Goal: Task Accomplishment & Management: Manage account settings

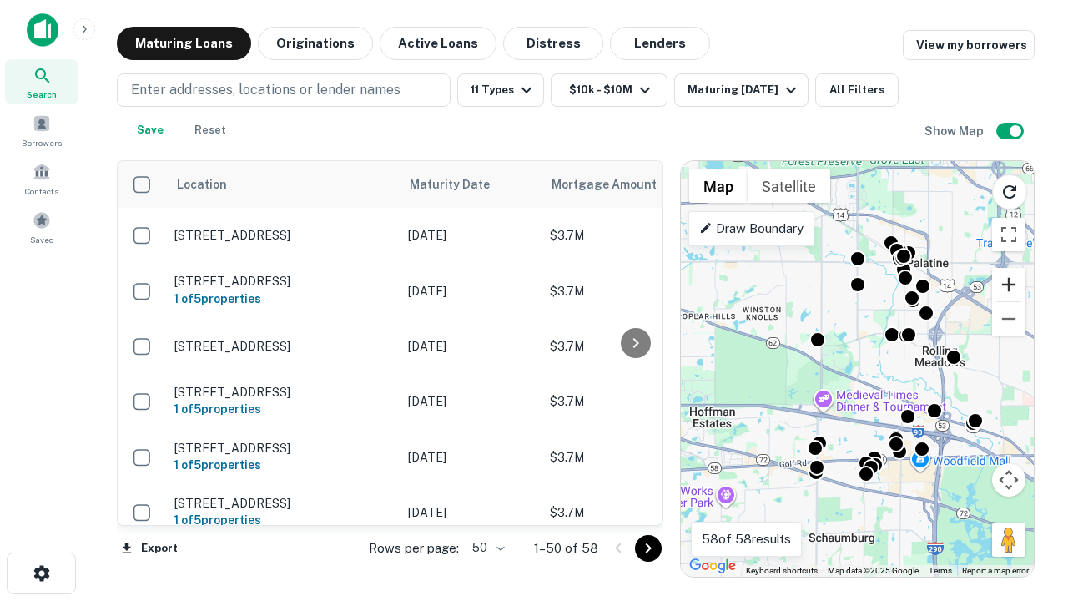
click at [1009, 284] on button "Zoom in" at bounding box center [1008, 284] width 33 height 33
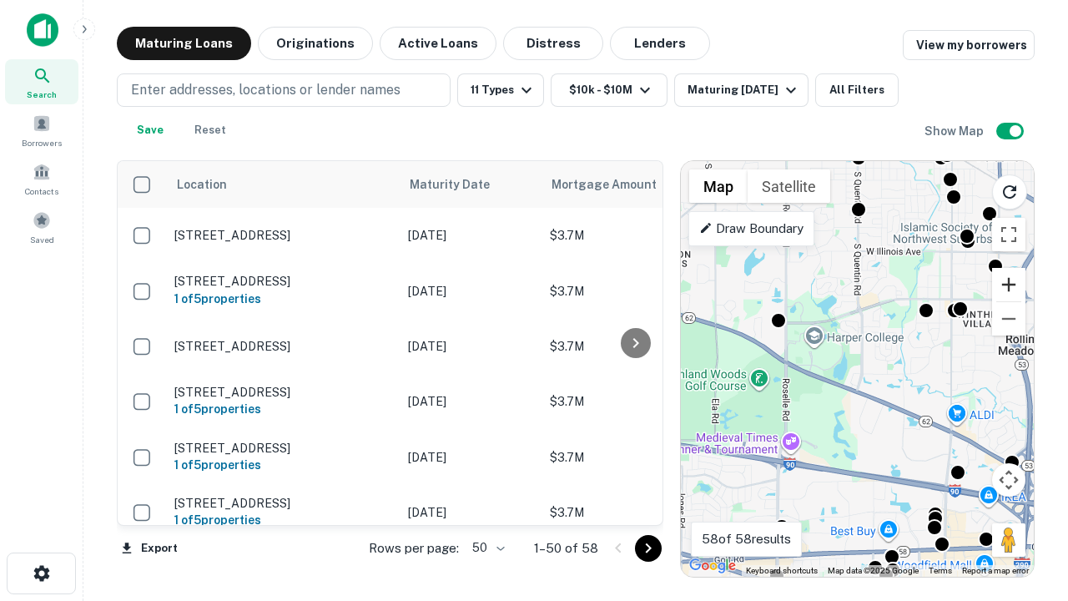
click at [1009, 284] on button "Zoom in" at bounding box center [1008, 284] width 33 height 33
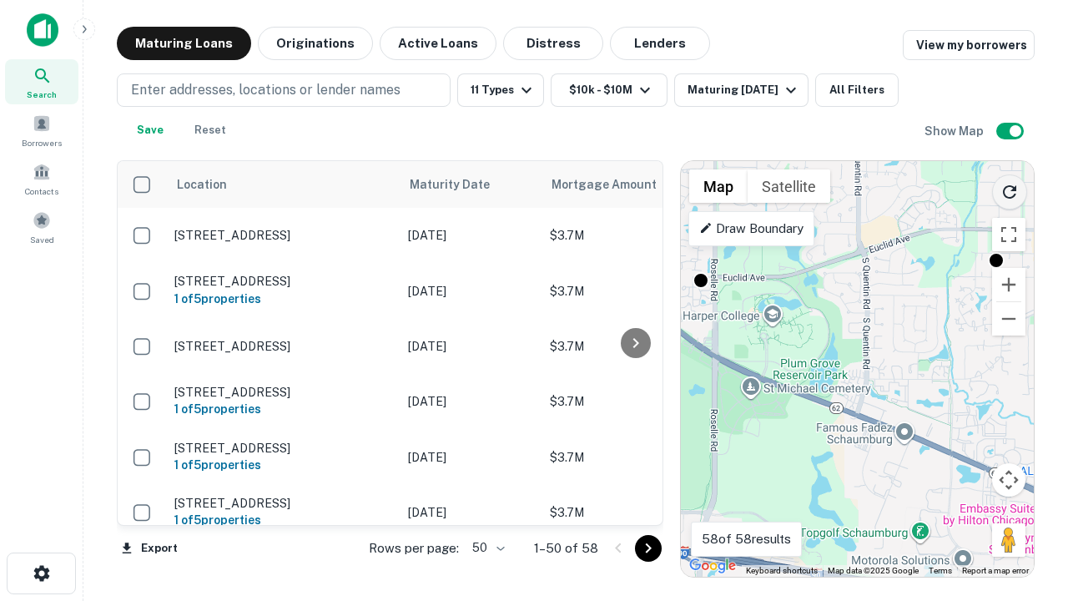
click at [1009, 189] on icon "Reload search area" at bounding box center [1009, 192] width 20 height 20
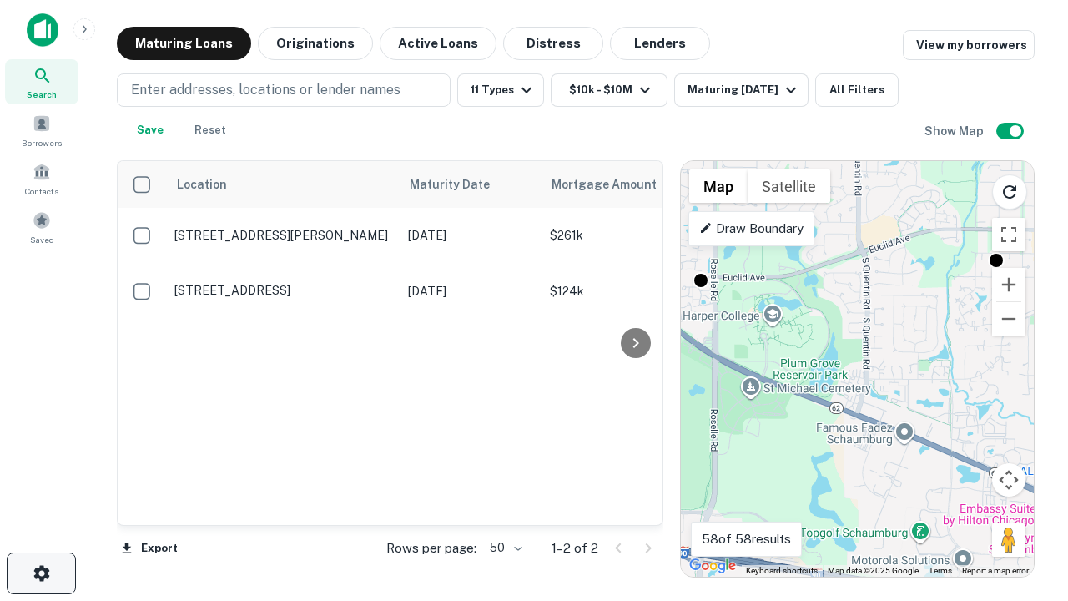
click at [41, 573] on icon "button" at bounding box center [42, 573] width 20 height 20
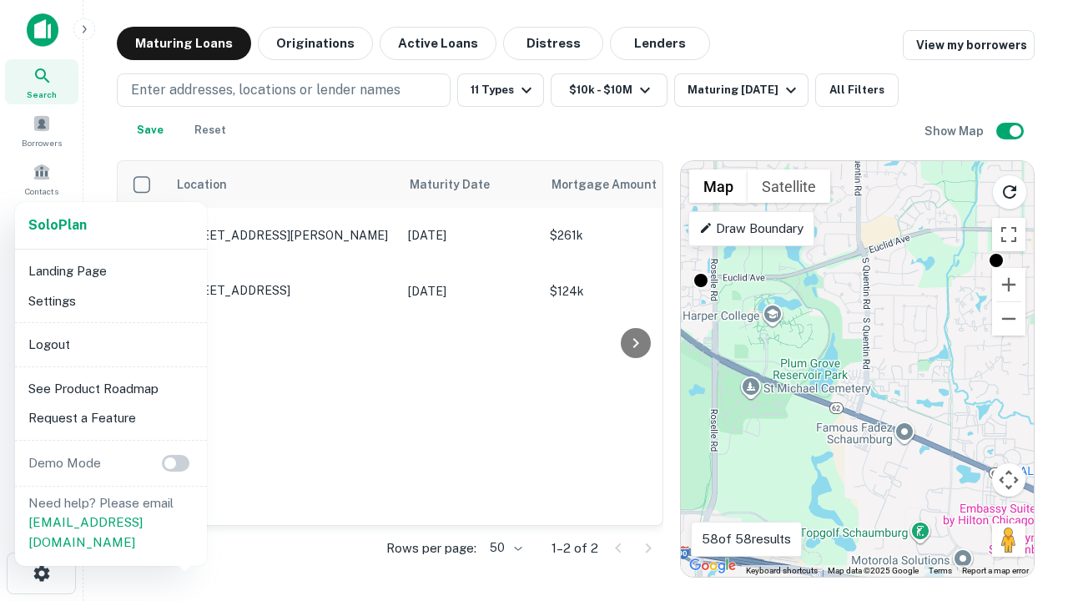
click at [110, 344] on li "Logout" at bounding box center [111, 345] width 179 height 30
